Goal: Transaction & Acquisition: Obtain resource

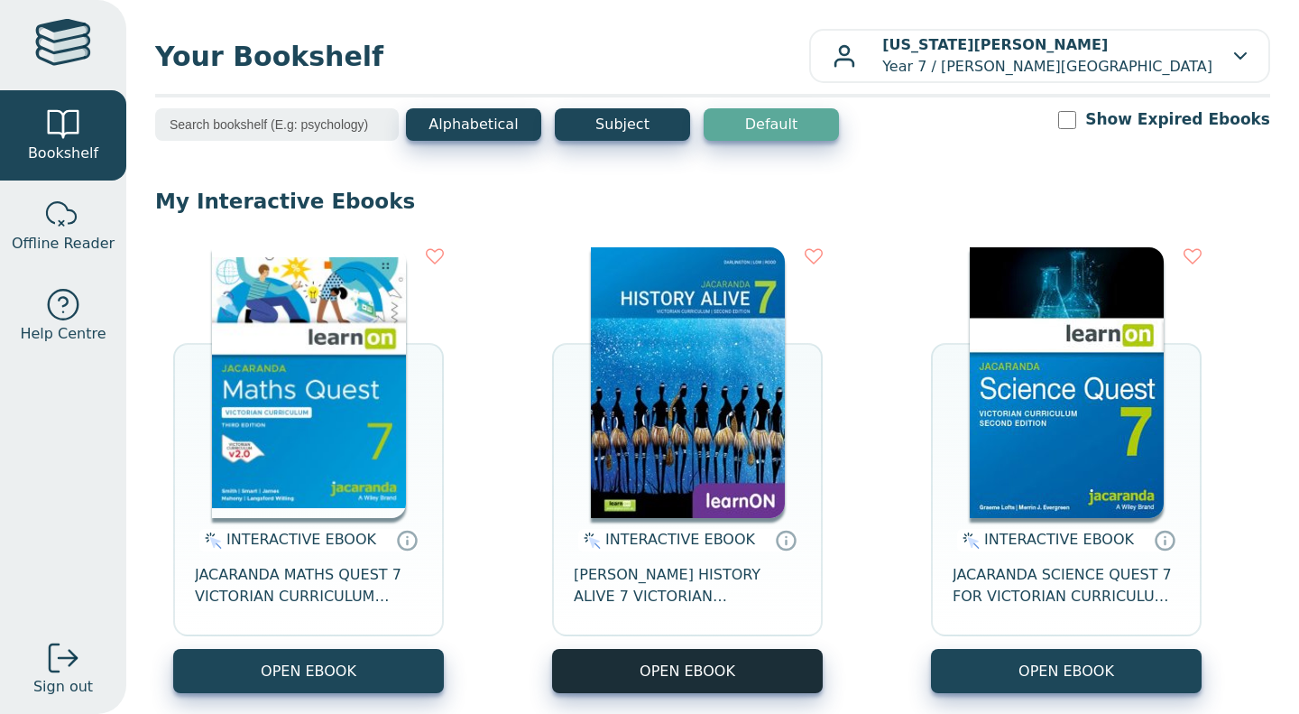
click at [672, 651] on button "OPEN EBOOK" at bounding box center [687, 671] width 271 height 44
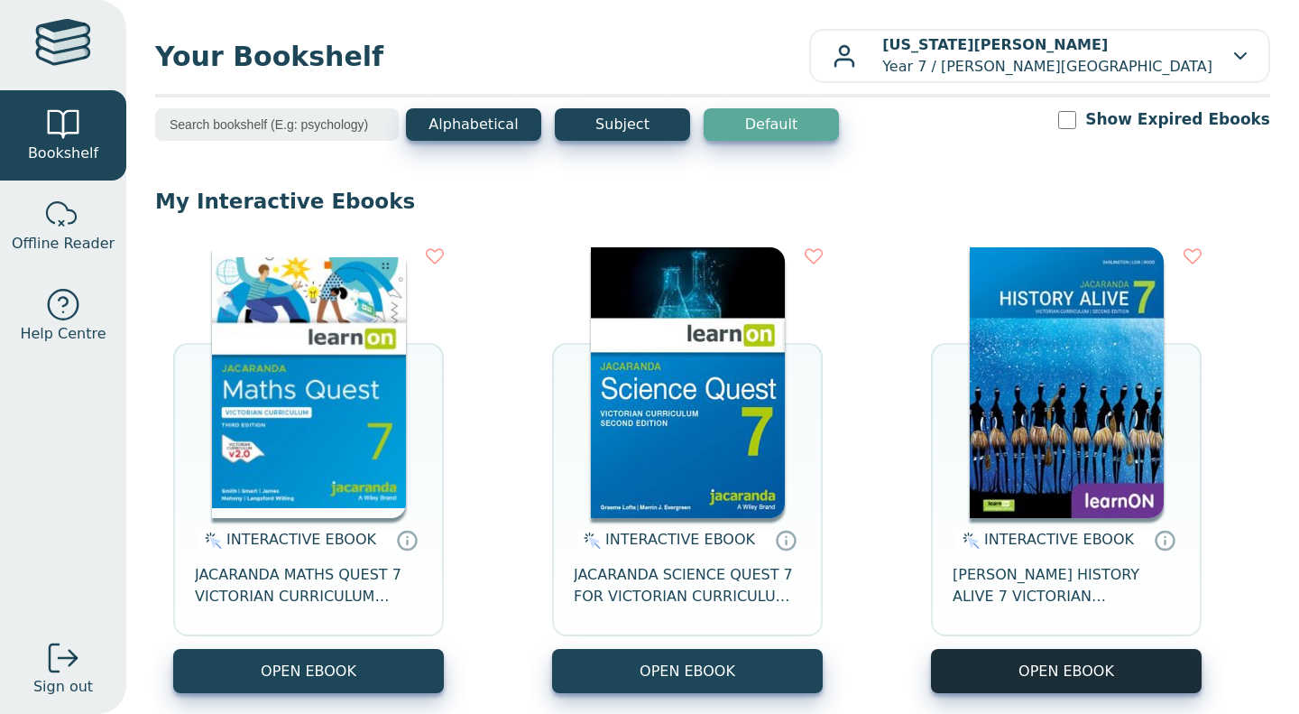
click at [1100, 669] on button "OPEN EBOOK" at bounding box center [1066, 671] width 271 height 44
